Goal: Task Accomplishment & Management: Manage account settings

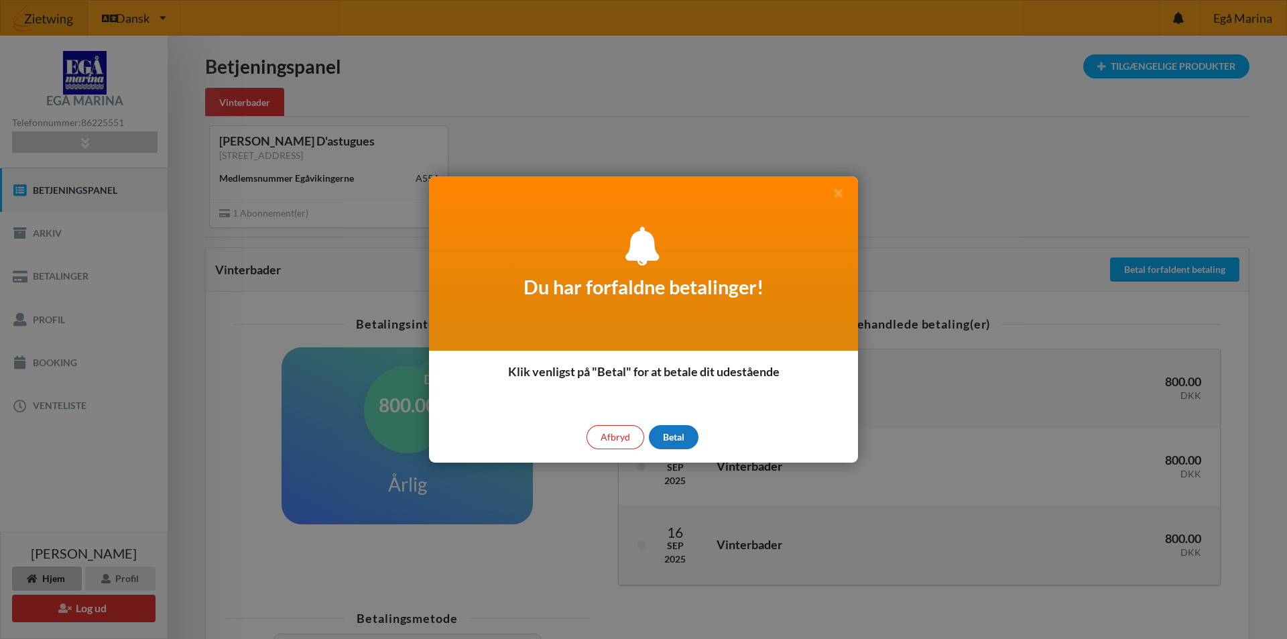
click at [667, 442] on div "Betal" at bounding box center [674, 437] width 50 height 24
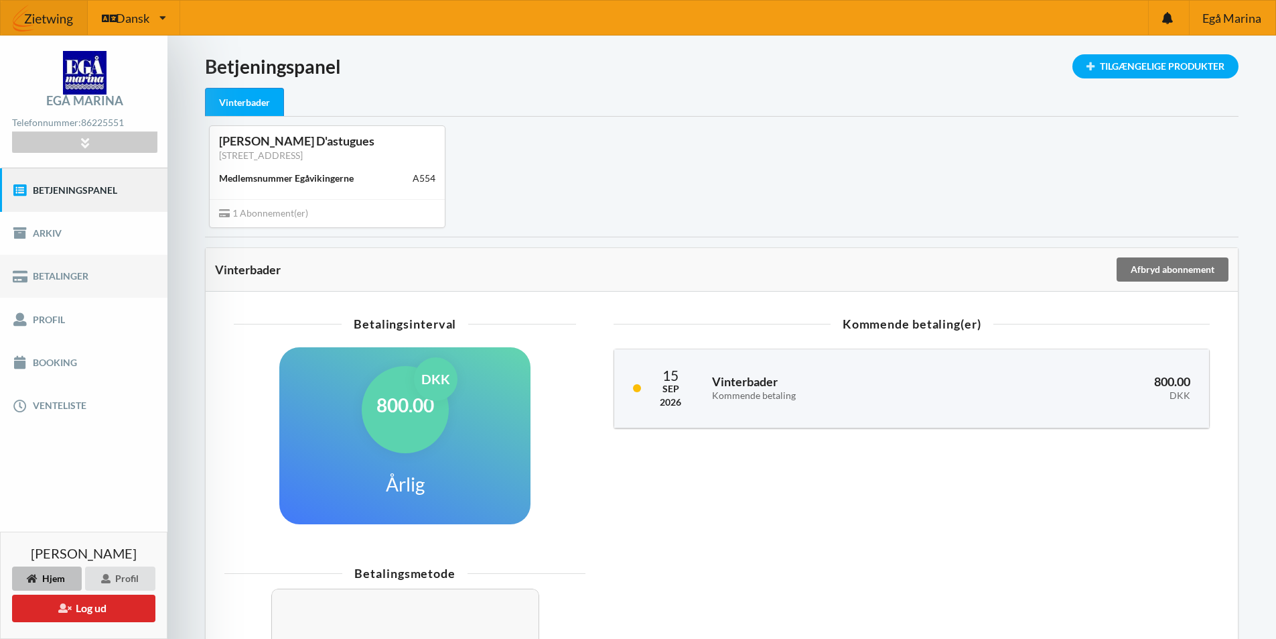
click at [58, 274] on link "Betalinger" at bounding box center [84, 276] width 168 height 43
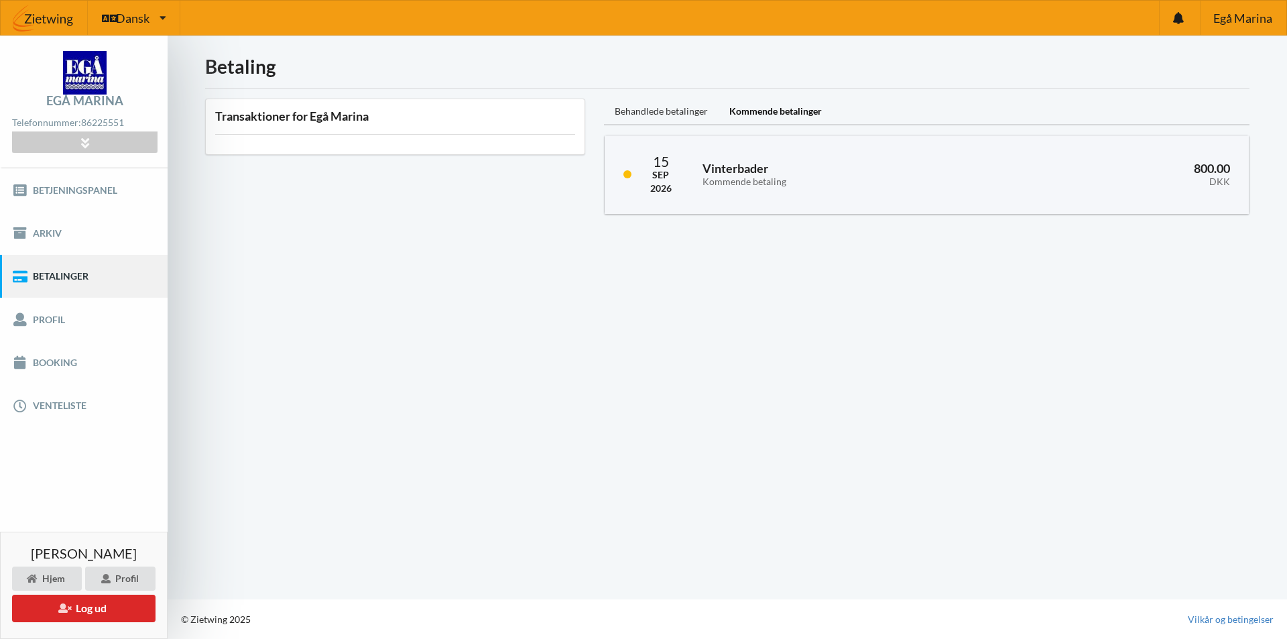
click at [651, 115] on div "Behandlede betalinger" at bounding box center [661, 112] width 115 height 27
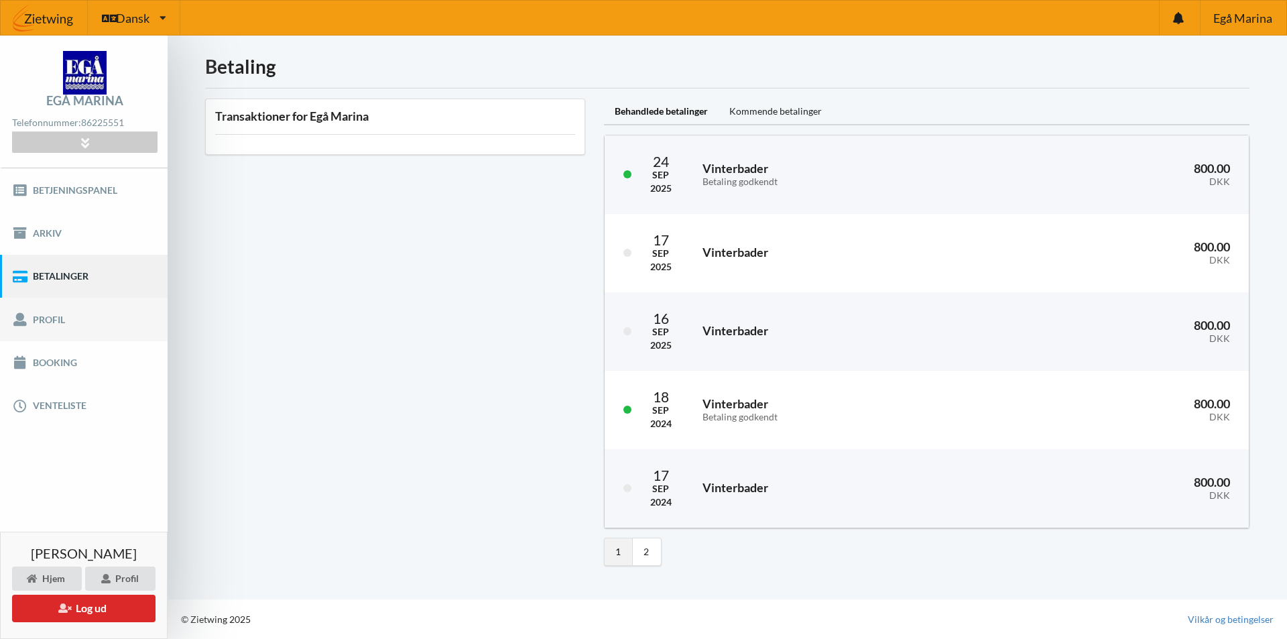
click at [54, 322] on link "Profil" at bounding box center [84, 319] width 168 height 43
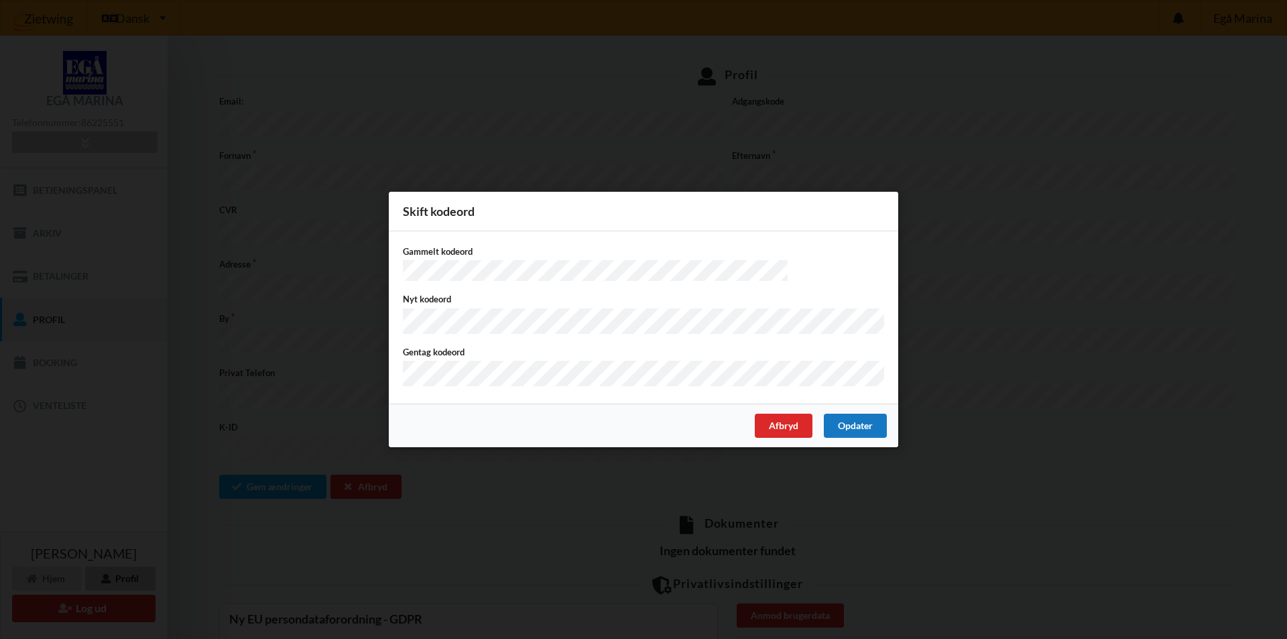
click at [842, 428] on div "Opdater" at bounding box center [855, 425] width 63 height 24
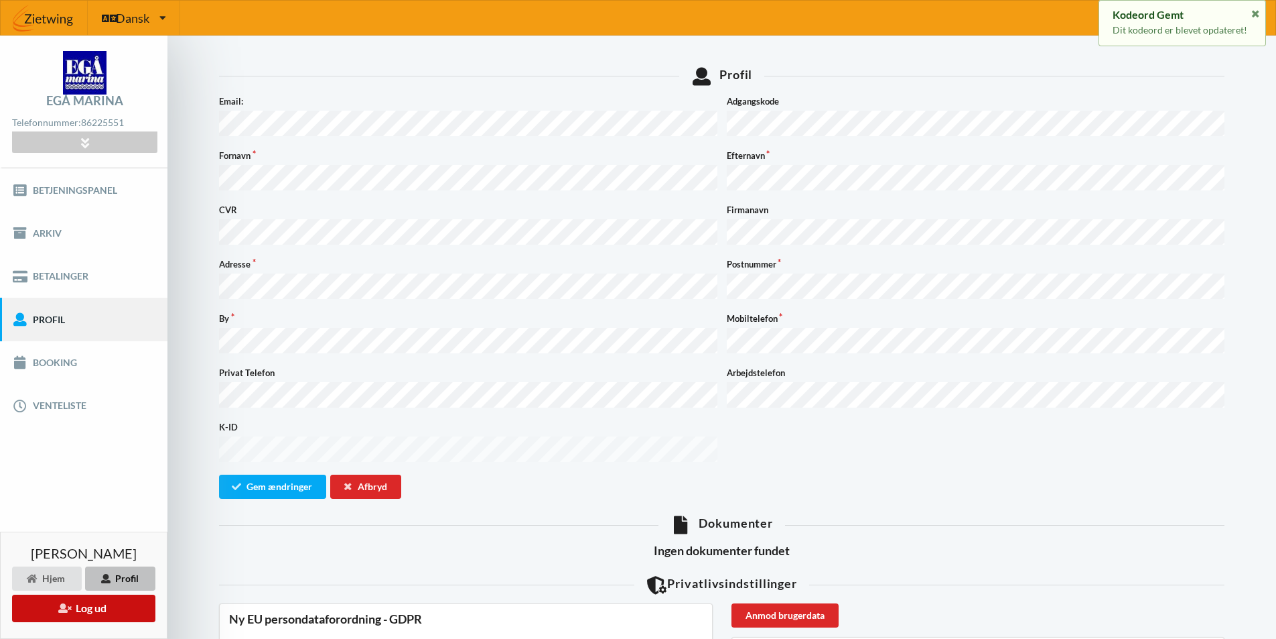
click at [111, 611] on button "Log ud" at bounding box center [83, 607] width 143 height 27
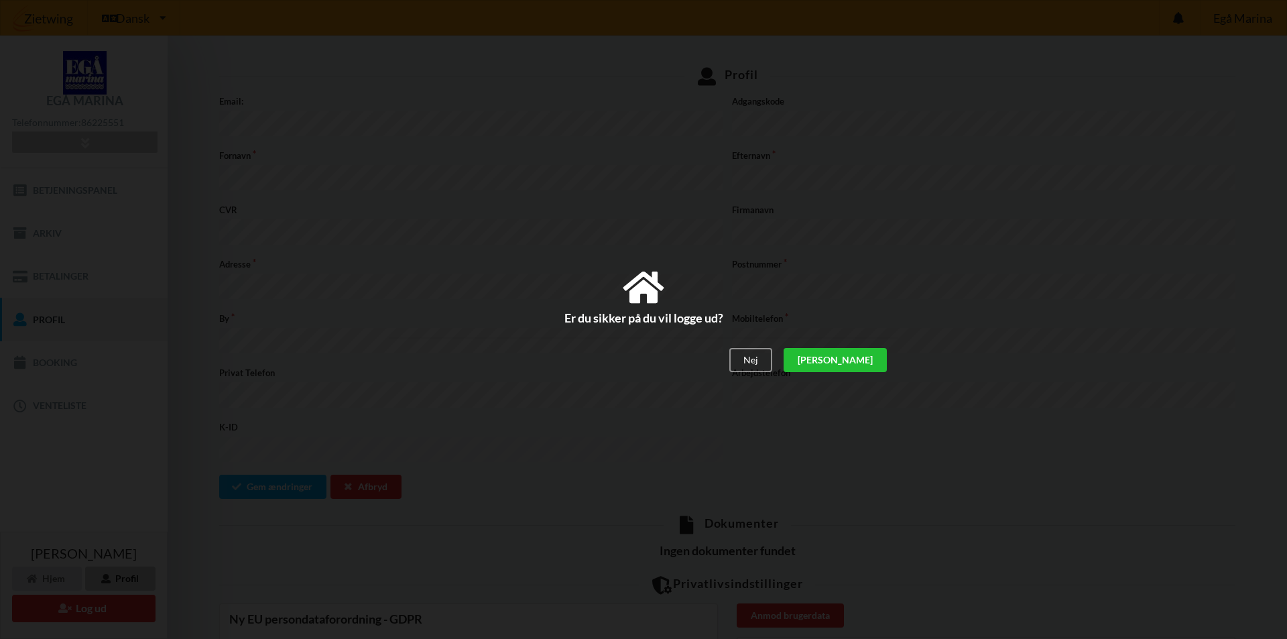
click at [866, 357] on div "[PERSON_NAME]" at bounding box center [834, 360] width 103 height 24
